Goal: Browse casually: Explore the website without a specific task or goal

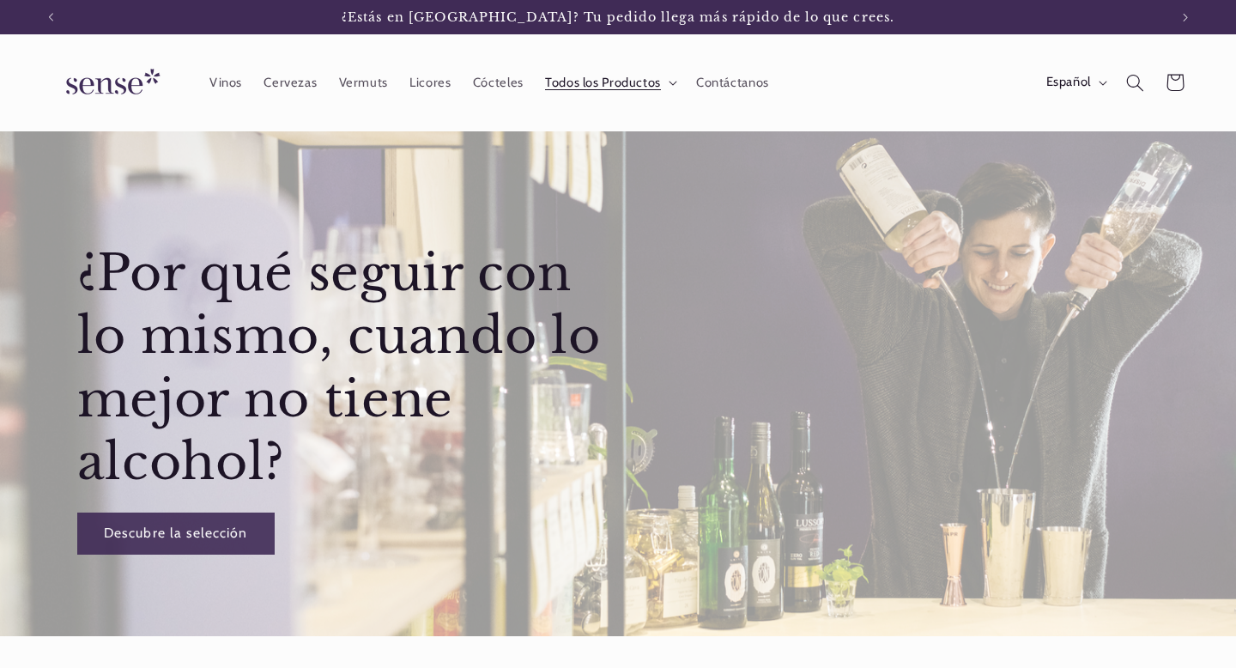
click at [635, 76] on span "Todos los Productos" at bounding box center [603, 83] width 116 height 16
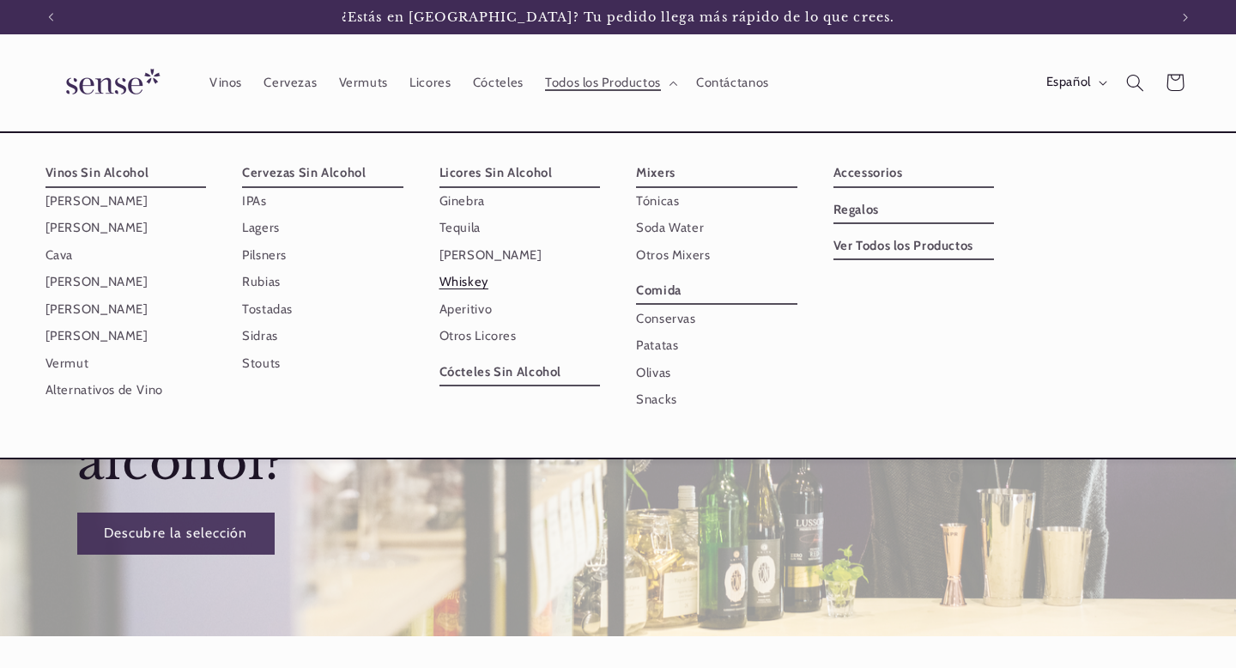
click at [470, 283] on link "Whiskey" at bounding box center [519, 282] width 161 height 27
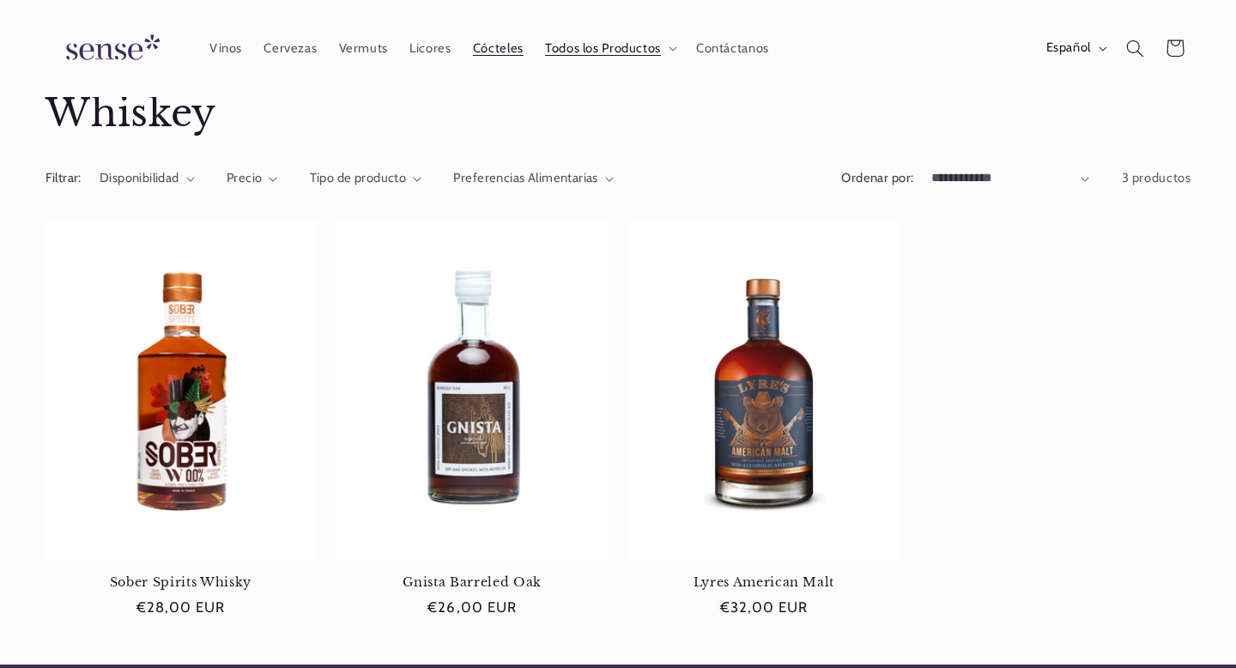
scroll to position [0, 1117]
click at [427, 46] on span "Licores" at bounding box center [429, 48] width 41 height 16
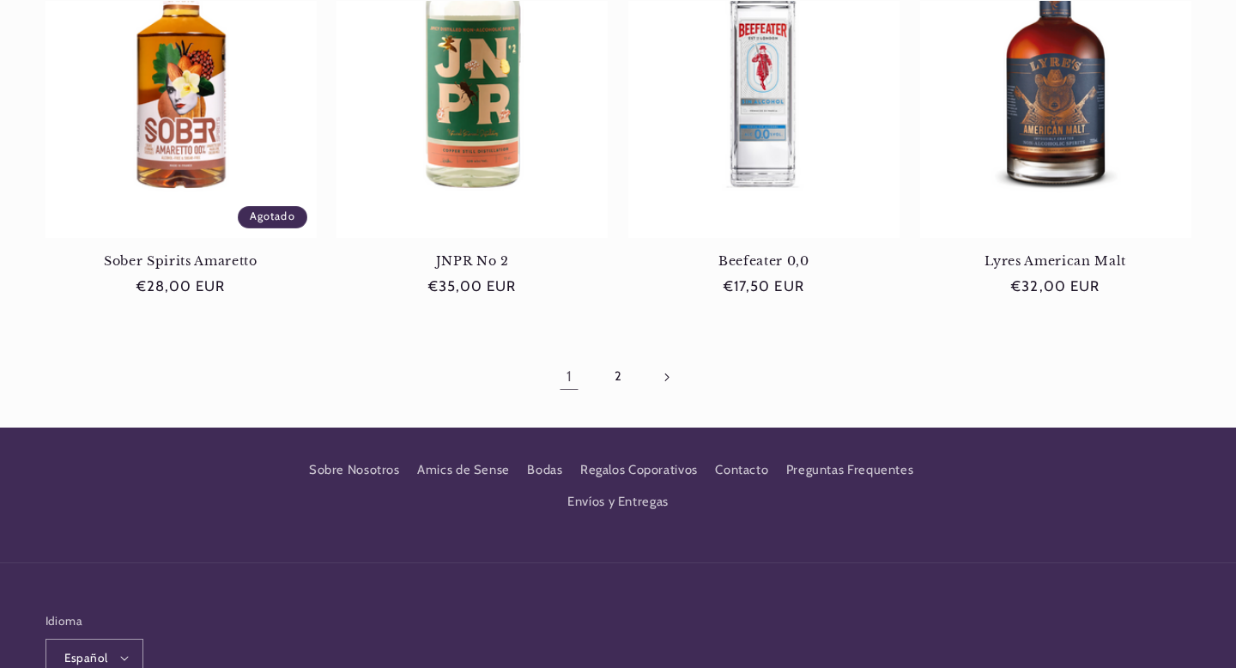
scroll to position [1798, 0]
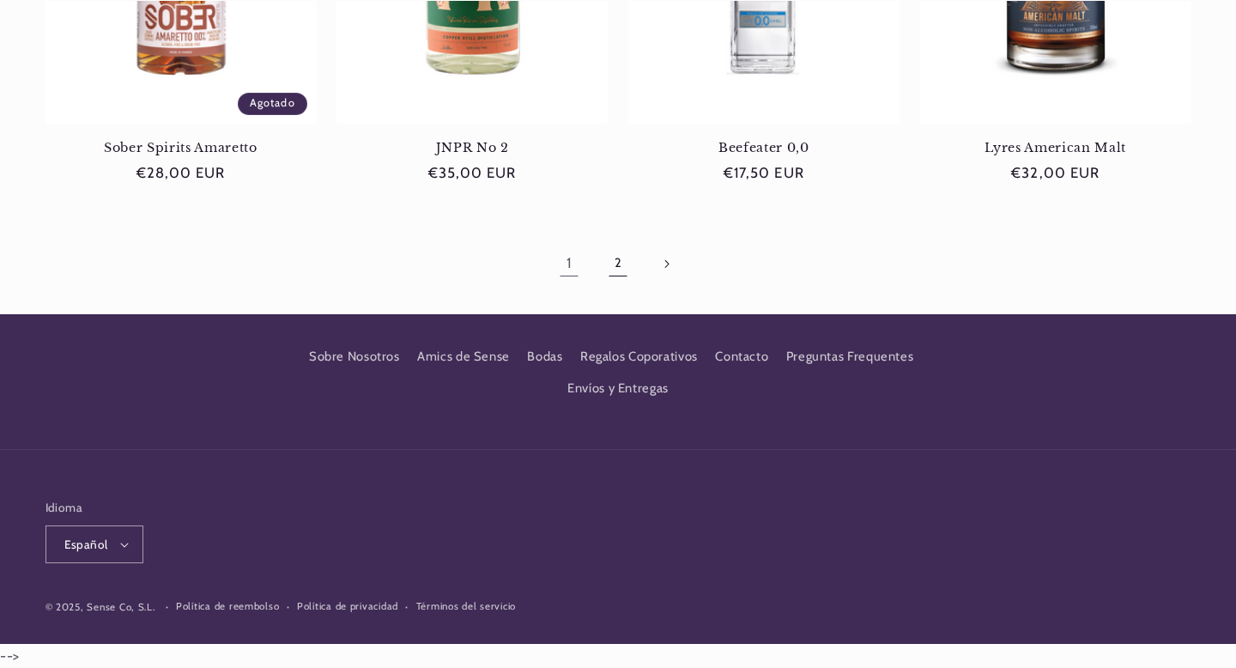
click at [612, 263] on link "2" at bounding box center [617, 263] width 39 height 39
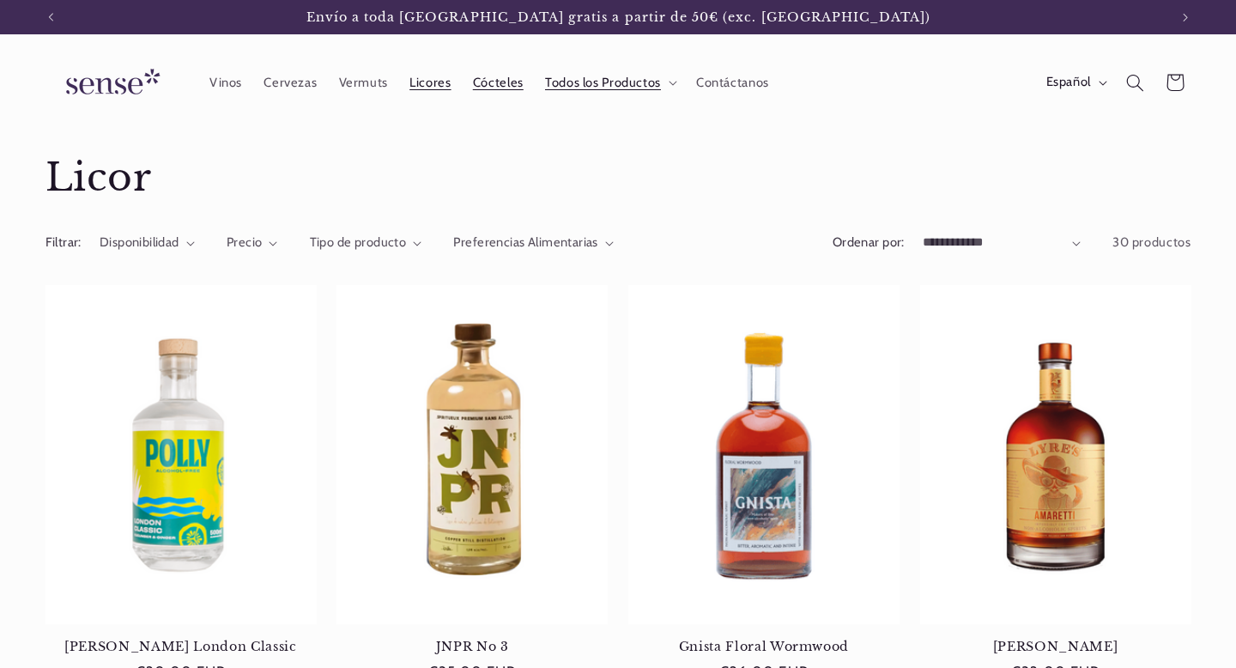
click at [495, 84] on span "Cócteles" at bounding box center [498, 83] width 51 height 16
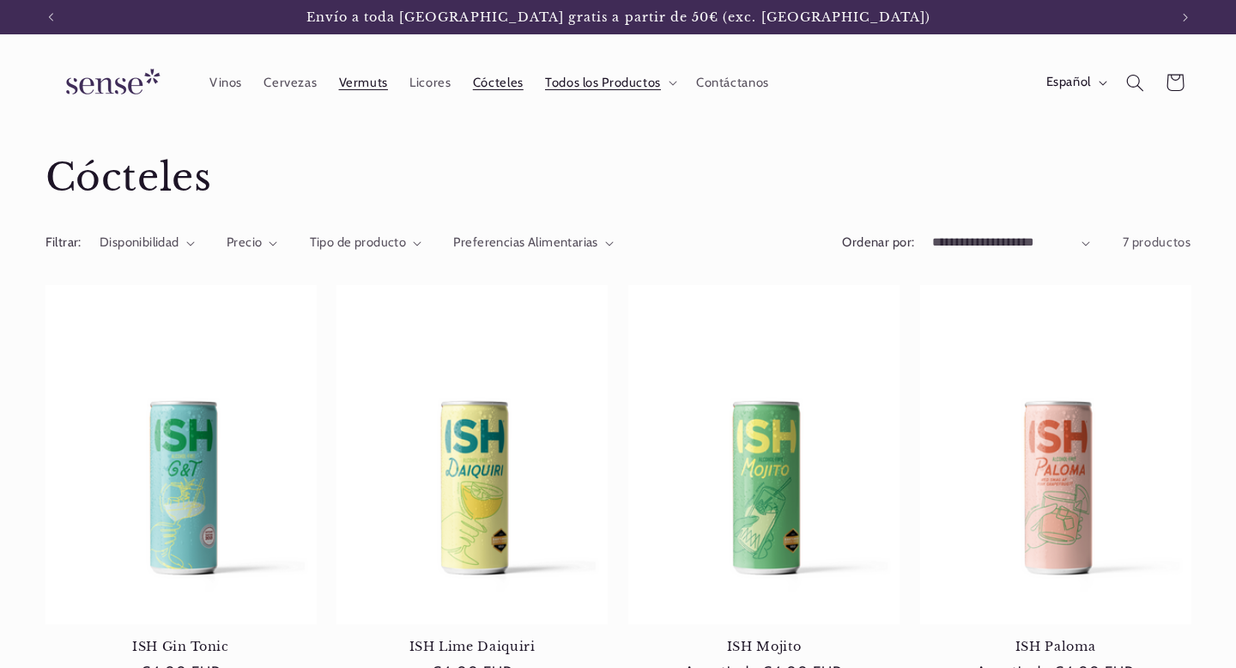
click at [360, 86] on span "Vermuts" at bounding box center [363, 83] width 49 height 16
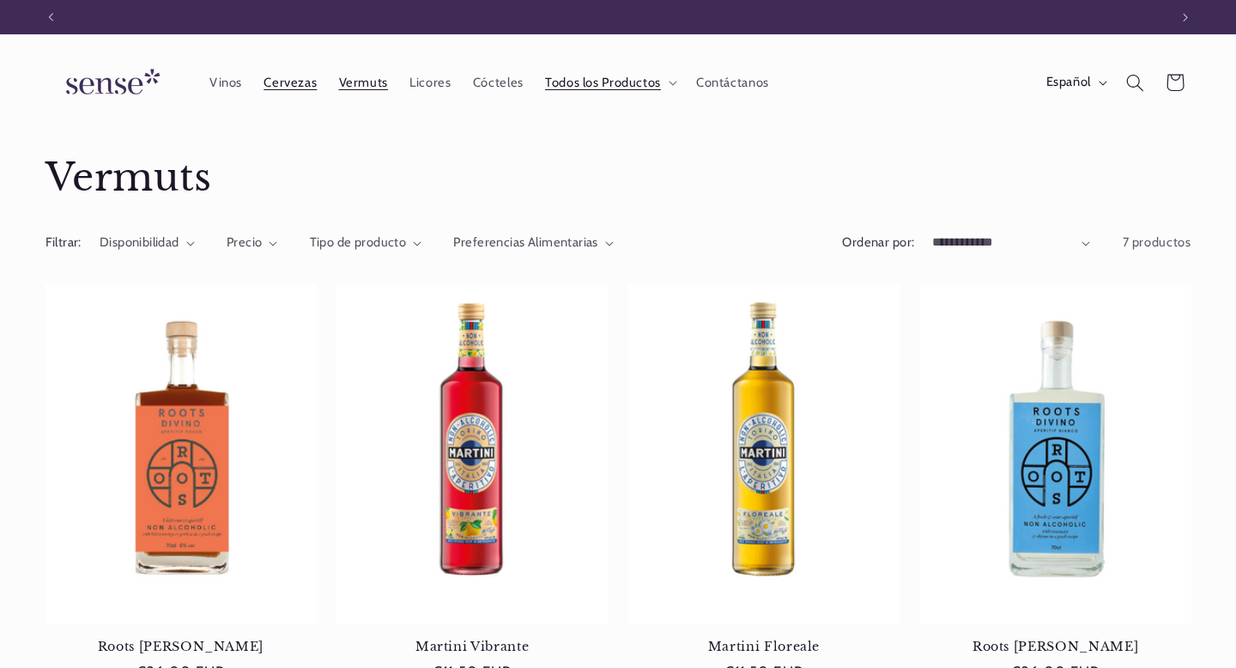
scroll to position [0, 1117]
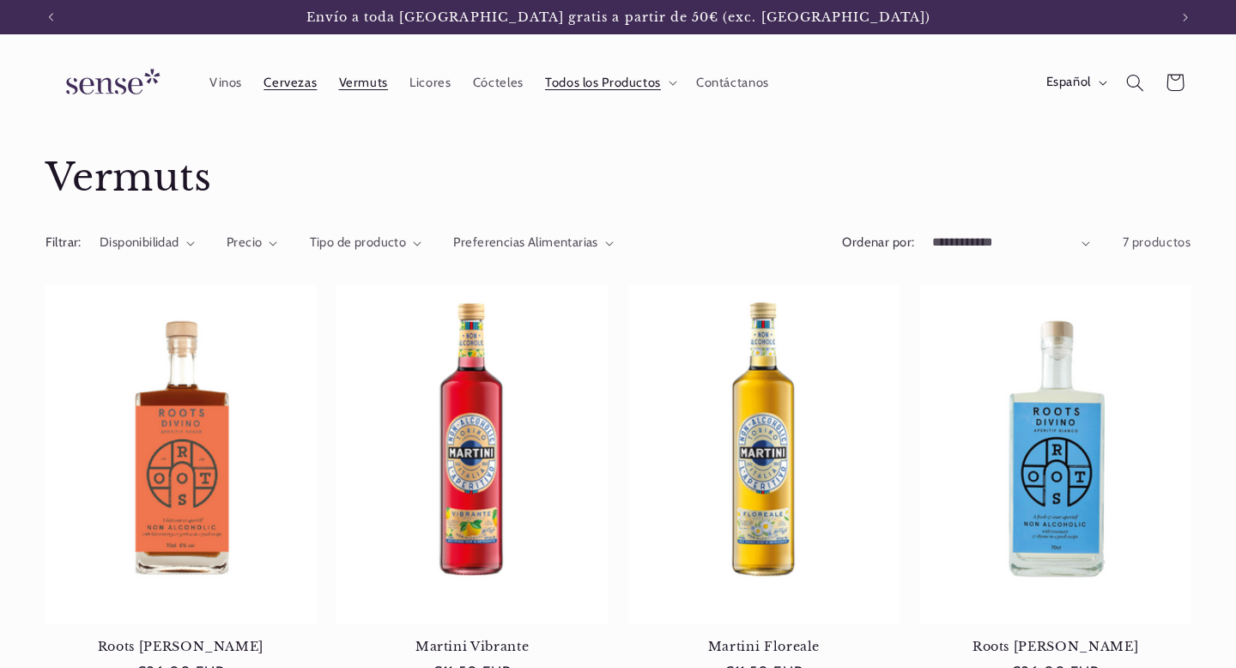
click at [293, 85] on span "Cervezas" at bounding box center [289, 83] width 53 height 16
